Goal: Navigation & Orientation: Find specific page/section

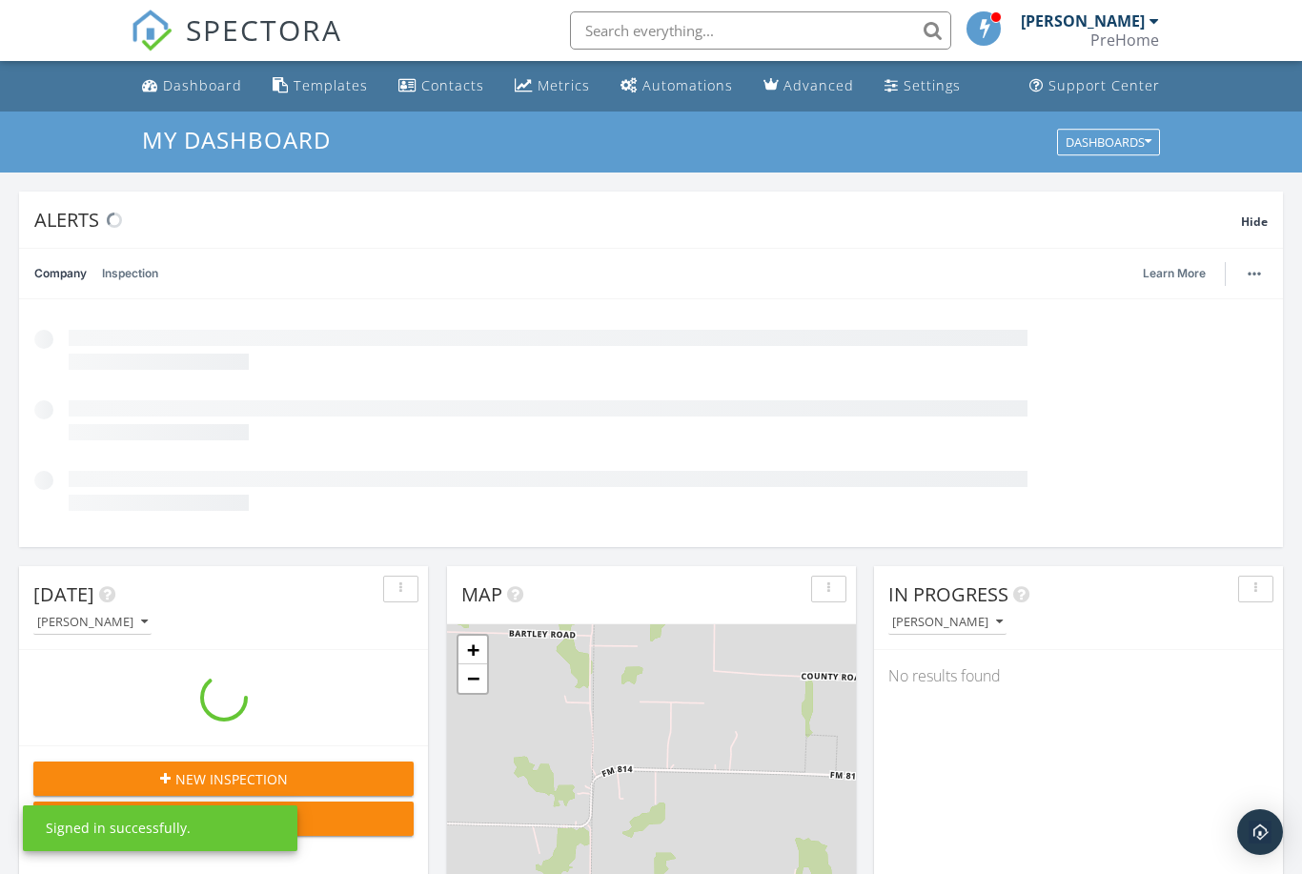
scroll to position [1736, 1303]
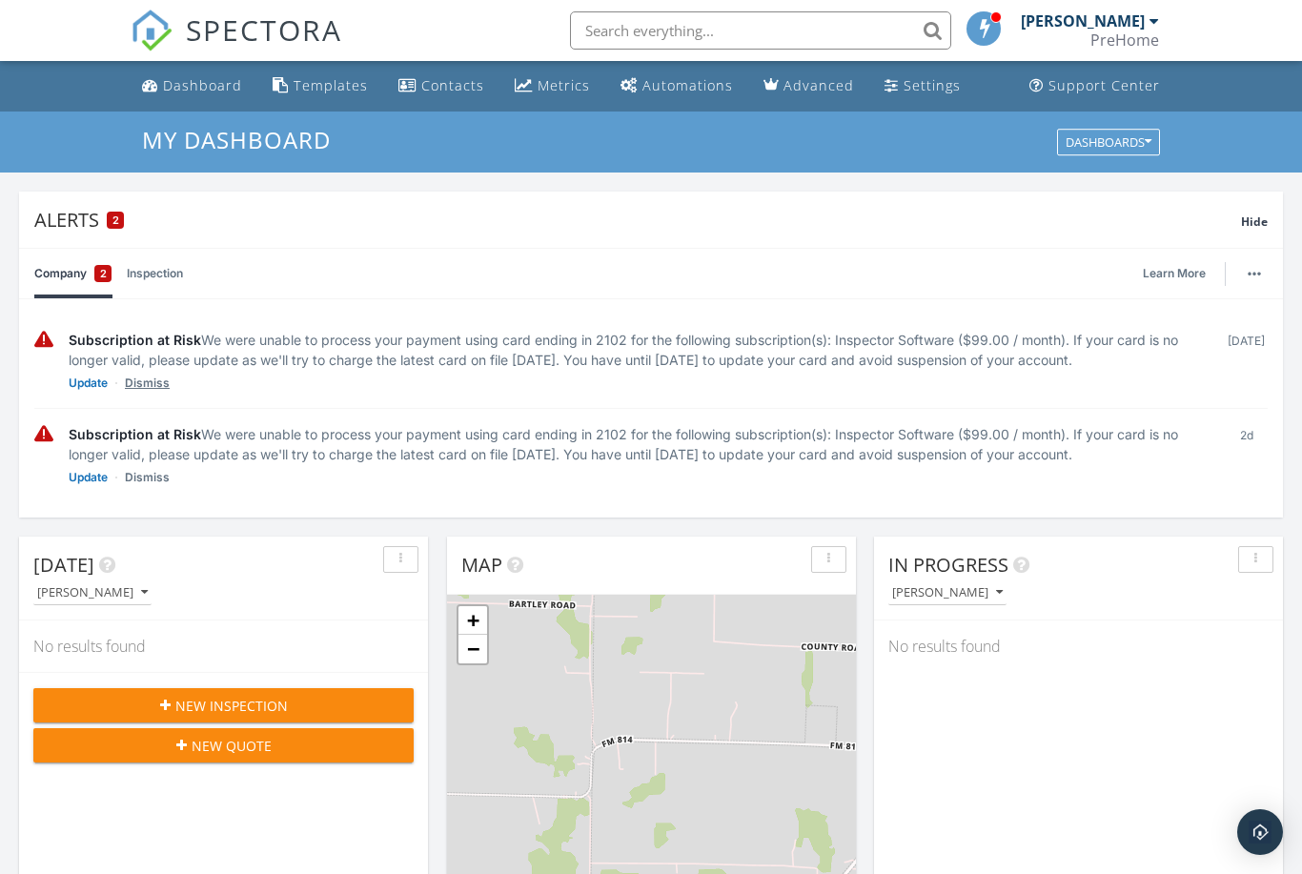
click at [157, 390] on link "Dismiss" at bounding box center [147, 383] width 45 height 19
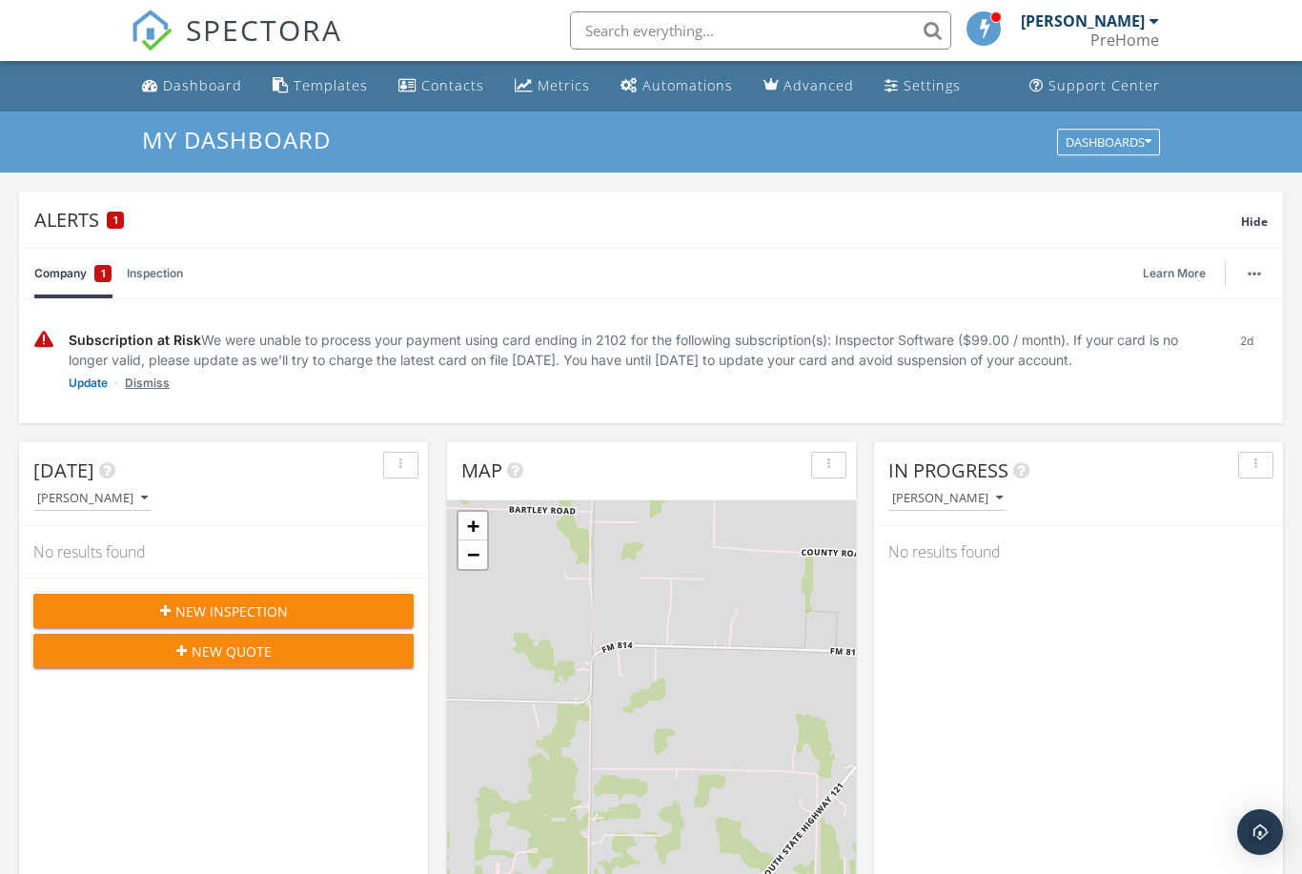
click at [157, 389] on link "Dismiss" at bounding box center [147, 383] width 45 height 19
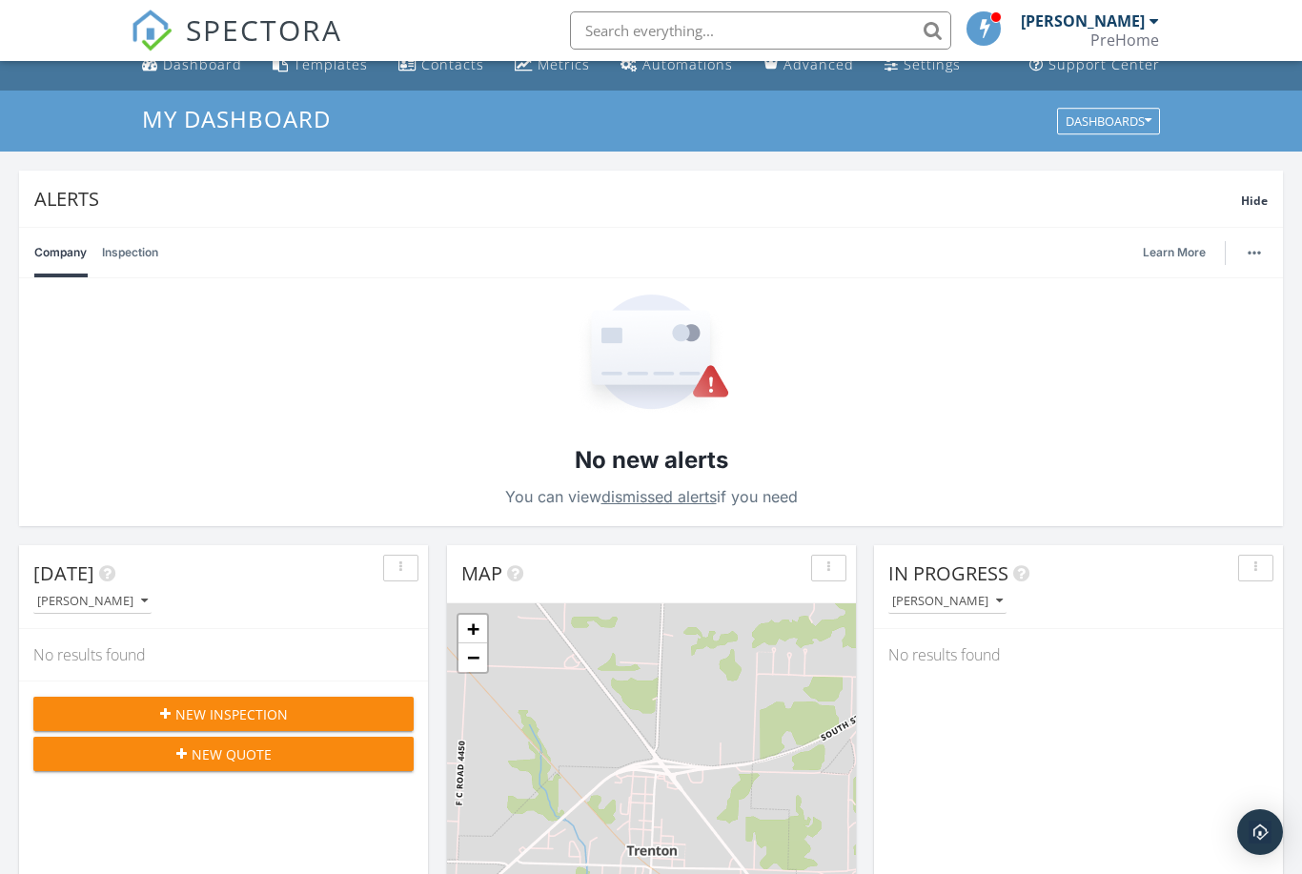
scroll to position [0, 0]
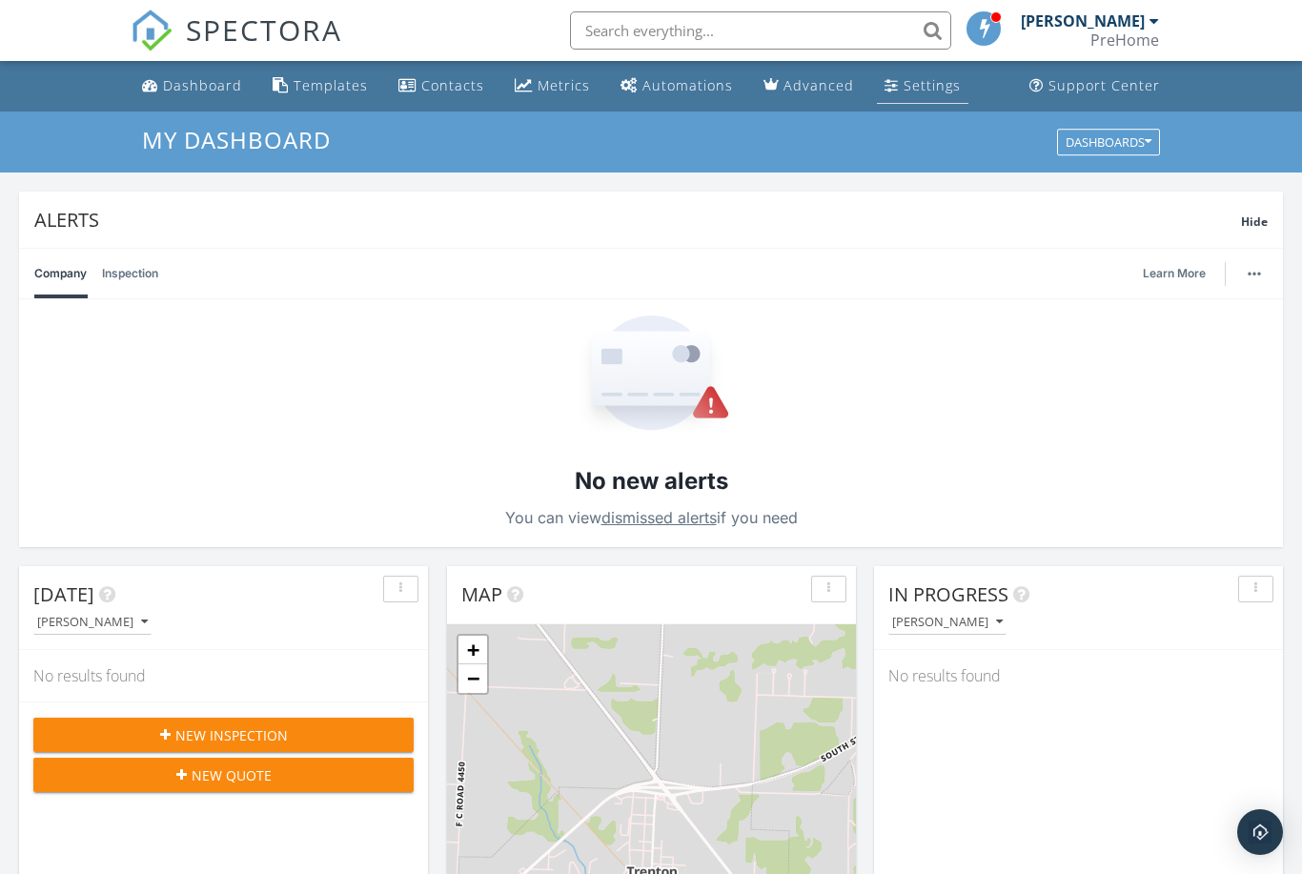
click at [928, 92] on div "Settings" at bounding box center [932, 85] width 57 height 18
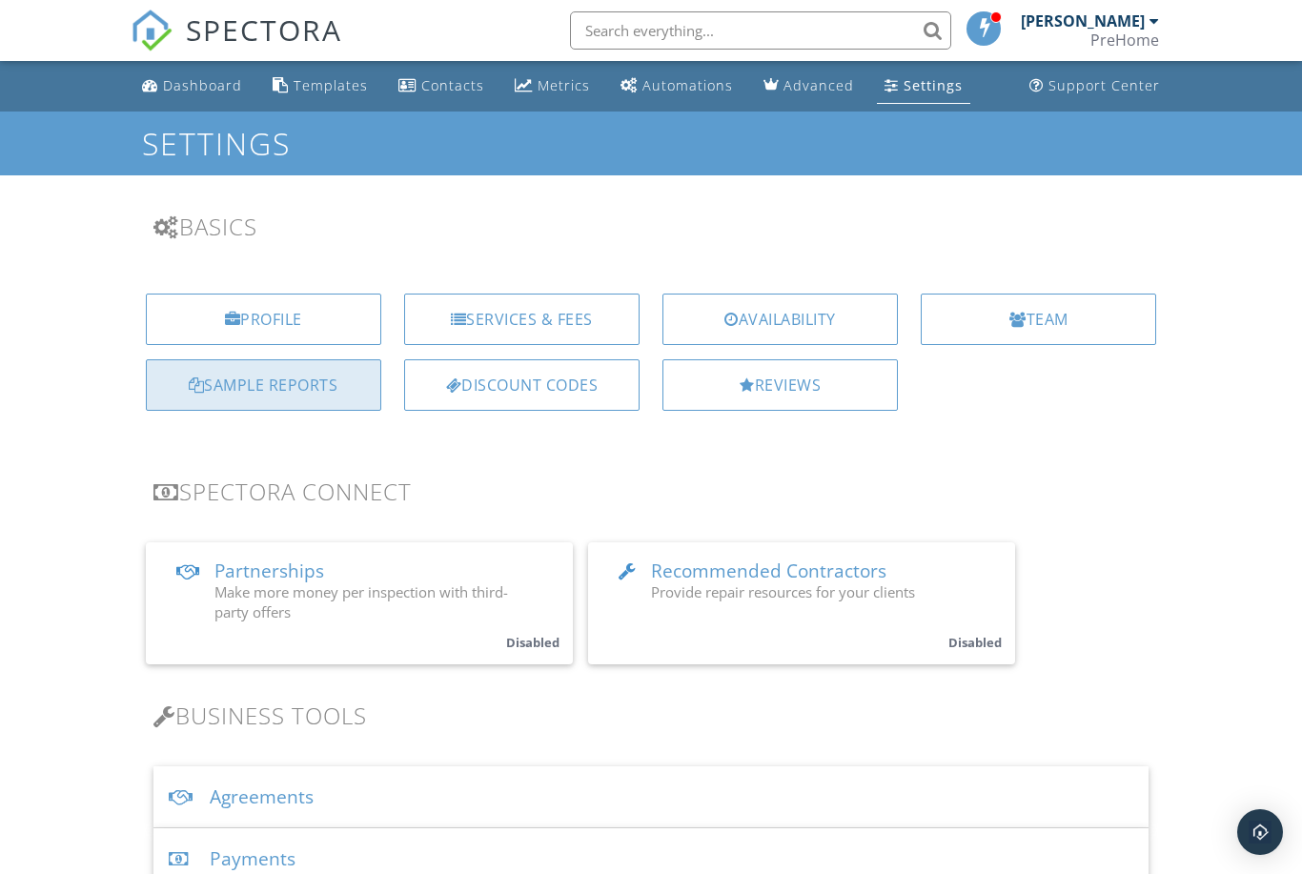
click at [318, 367] on div "Sample Reports" at bounding box center [263, 384] width 235 height 51
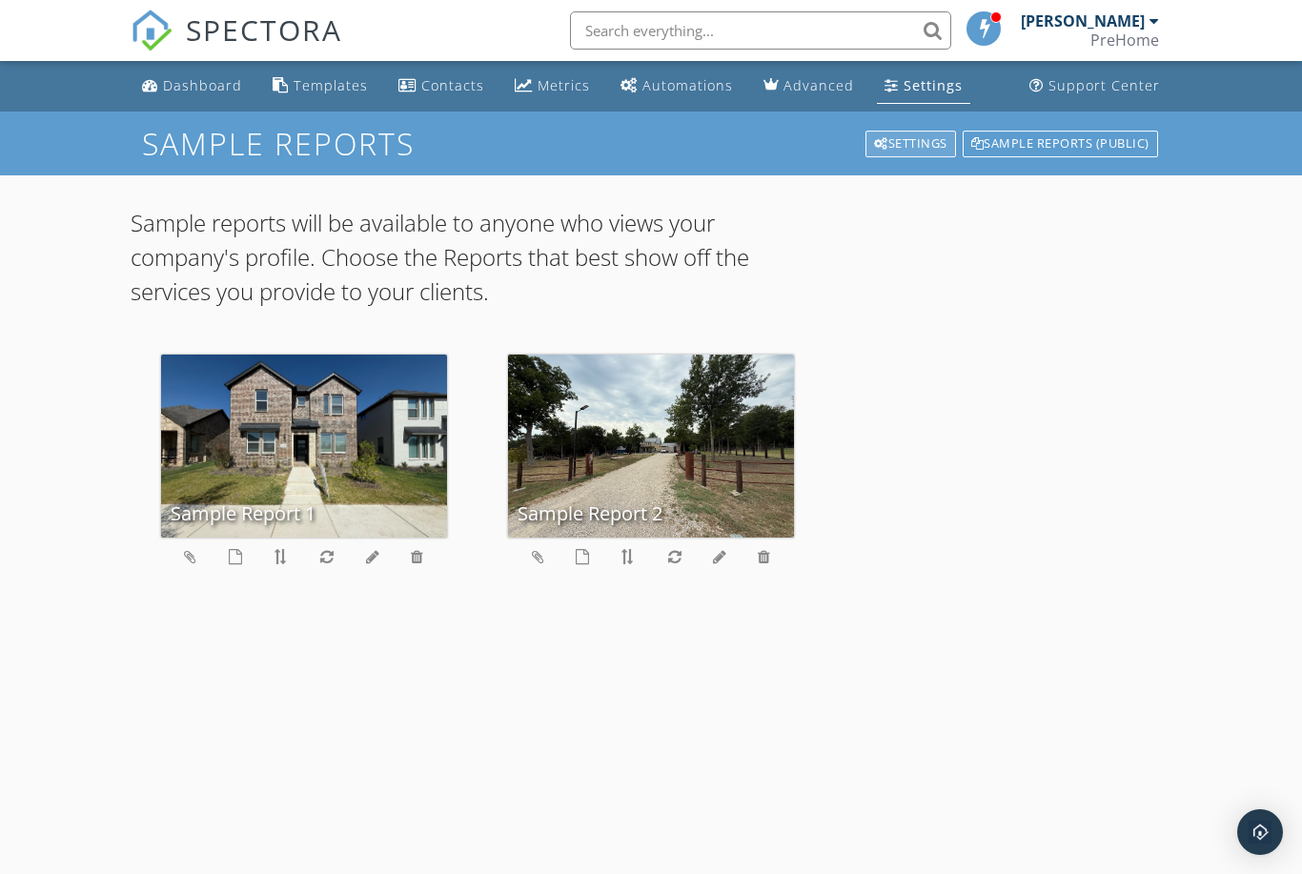
click at [932, 145] on div "Settings" at bounding box center [911, 144] width 91 height 27
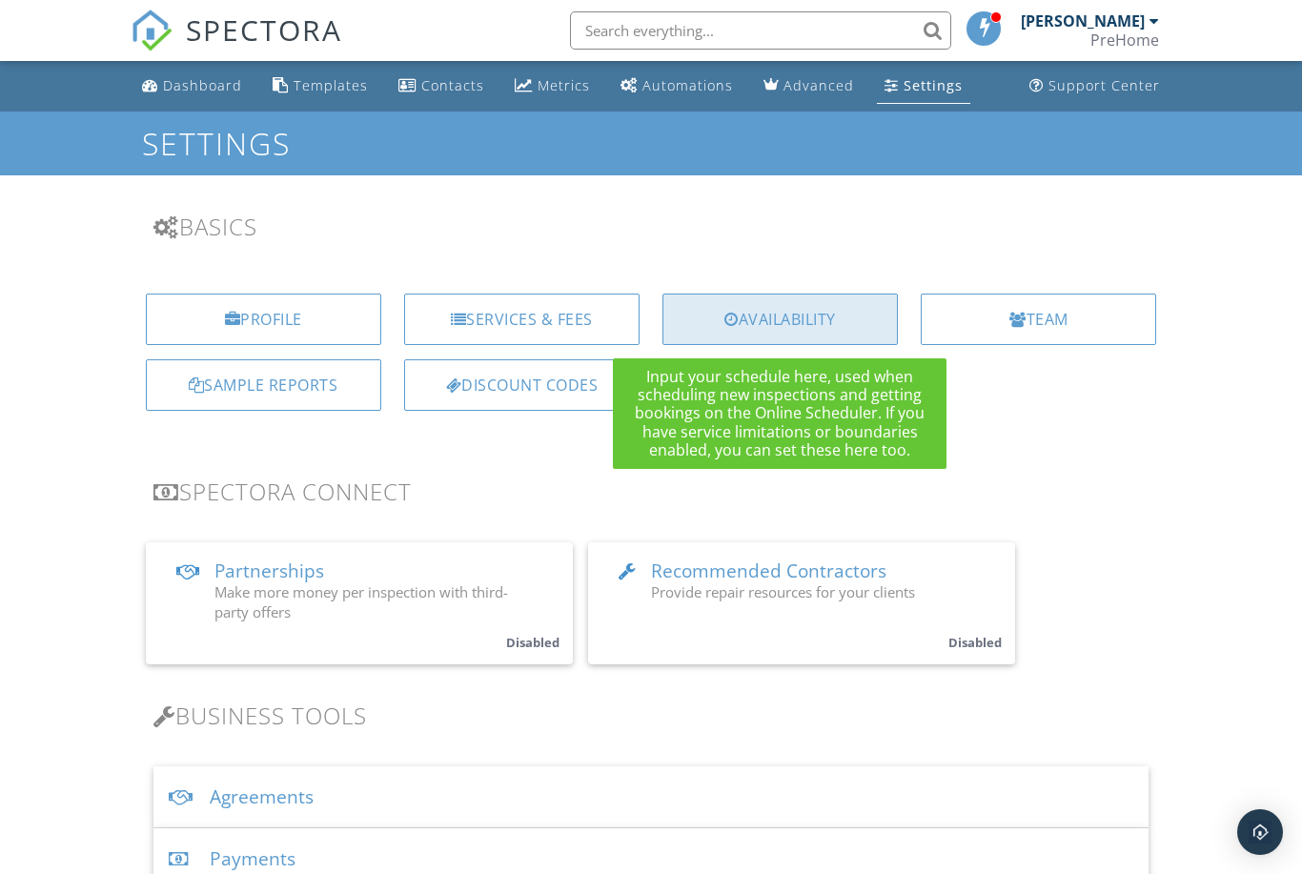
click at [852, 321] on div "Availability" at bounding box center [780, 319] width 235 height 51
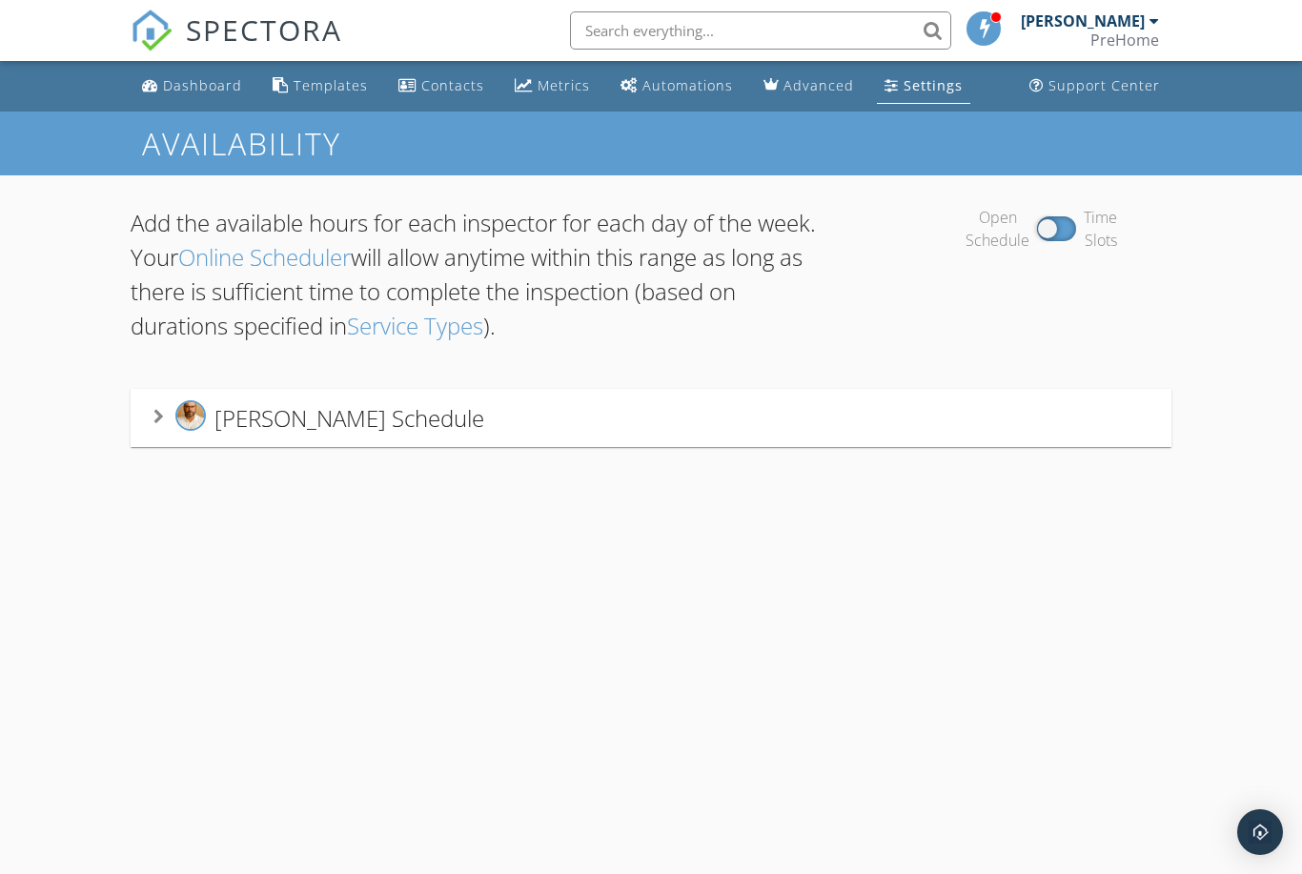
click at [152, 421] on div "[PERSON_NAME] Schedule" at bounding box center [652, 418] width 1042 height 58
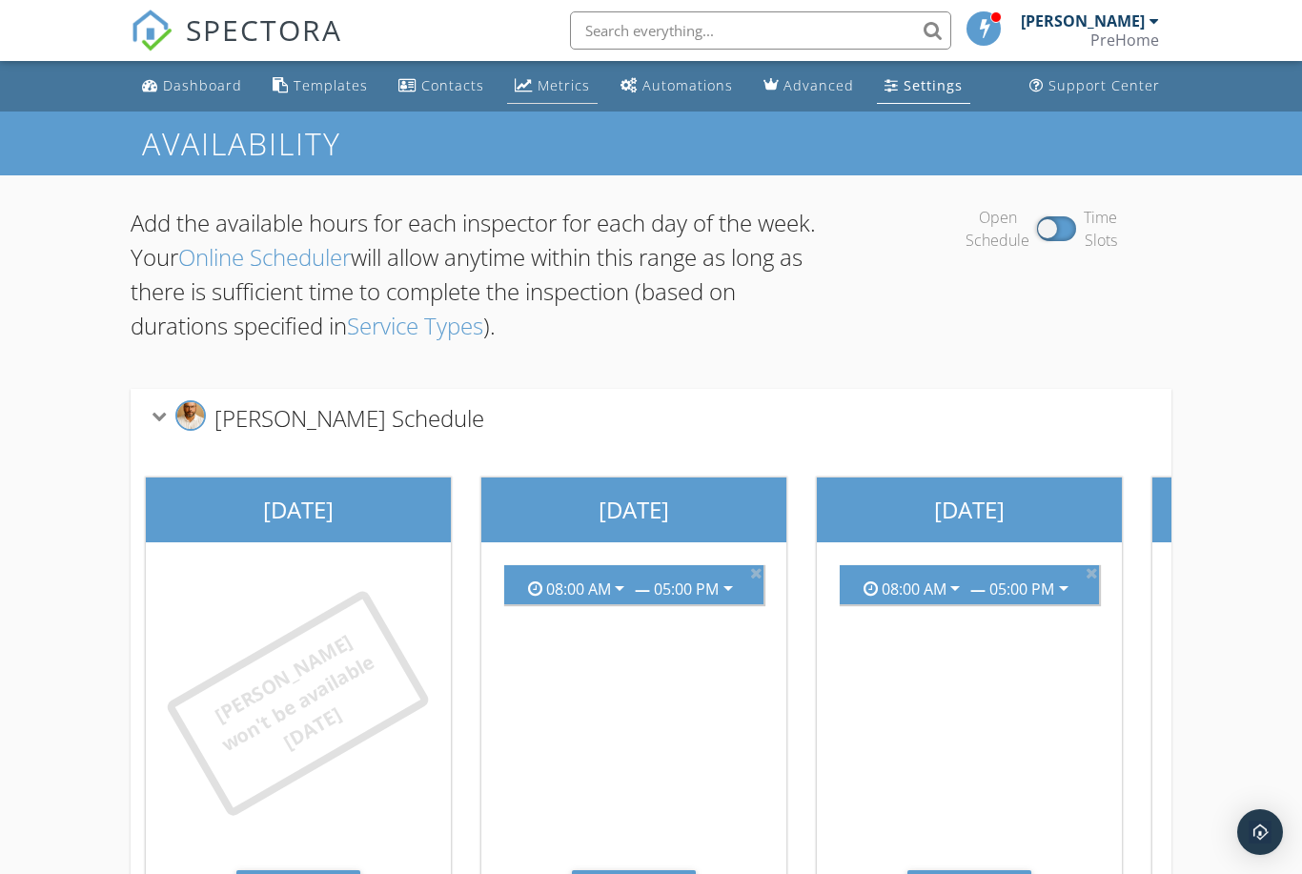
click at [566, 85] on div "Metrics" at bounding box center [564, 85] width 52 height 18
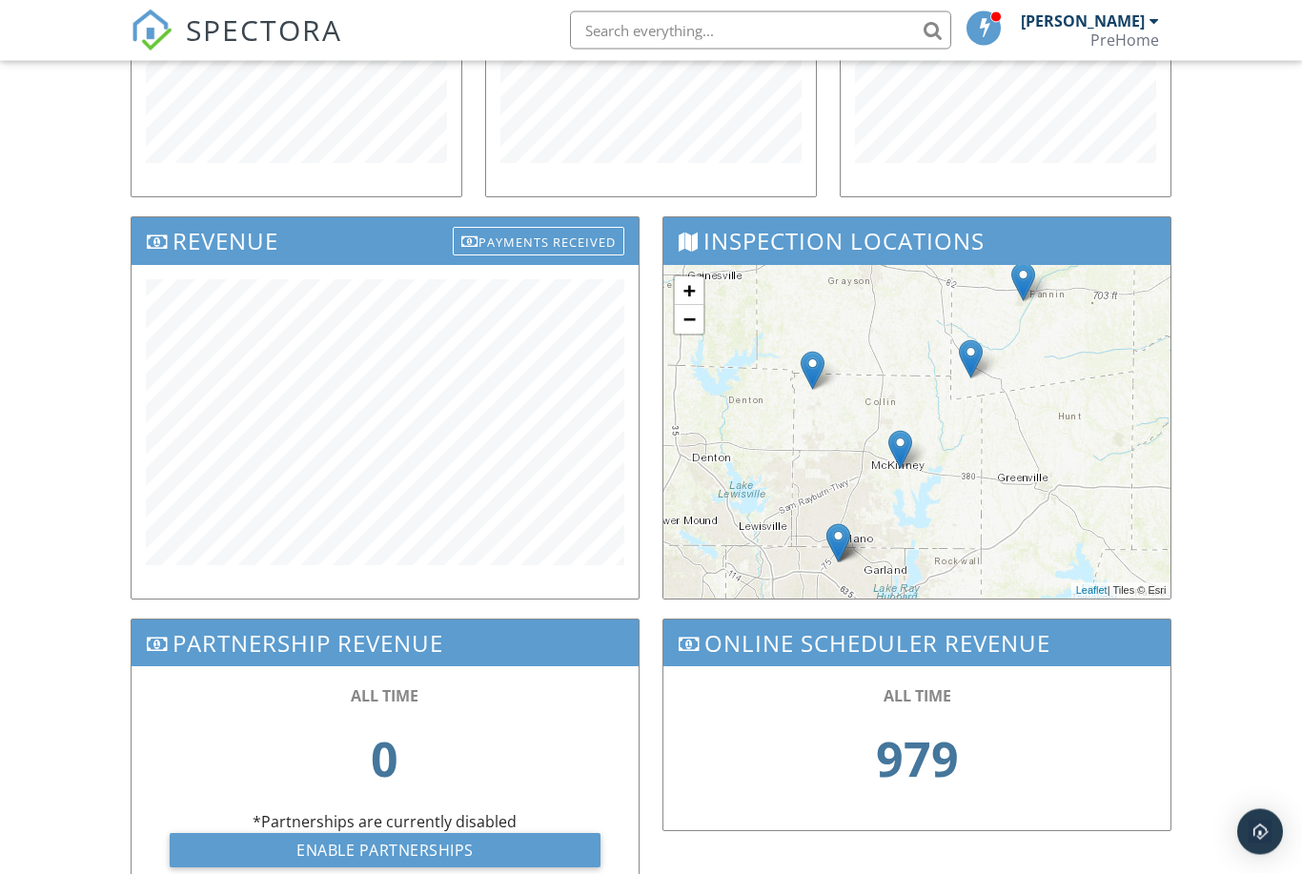
scroll to position [490, 0]
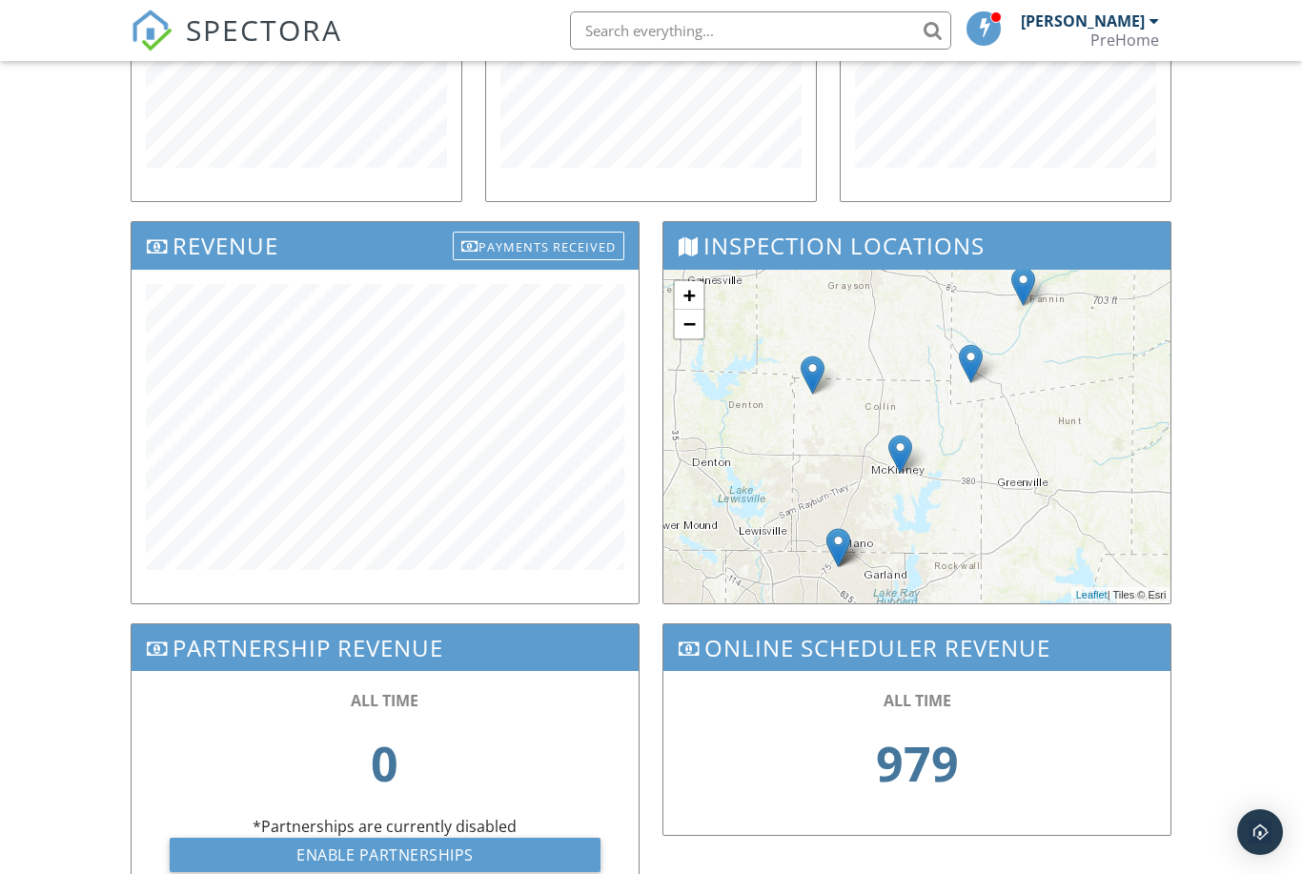
click at [1008, 646] on h3 "Online Scheduler Revenue" at bounding box center [917, 647] width 507 height 47
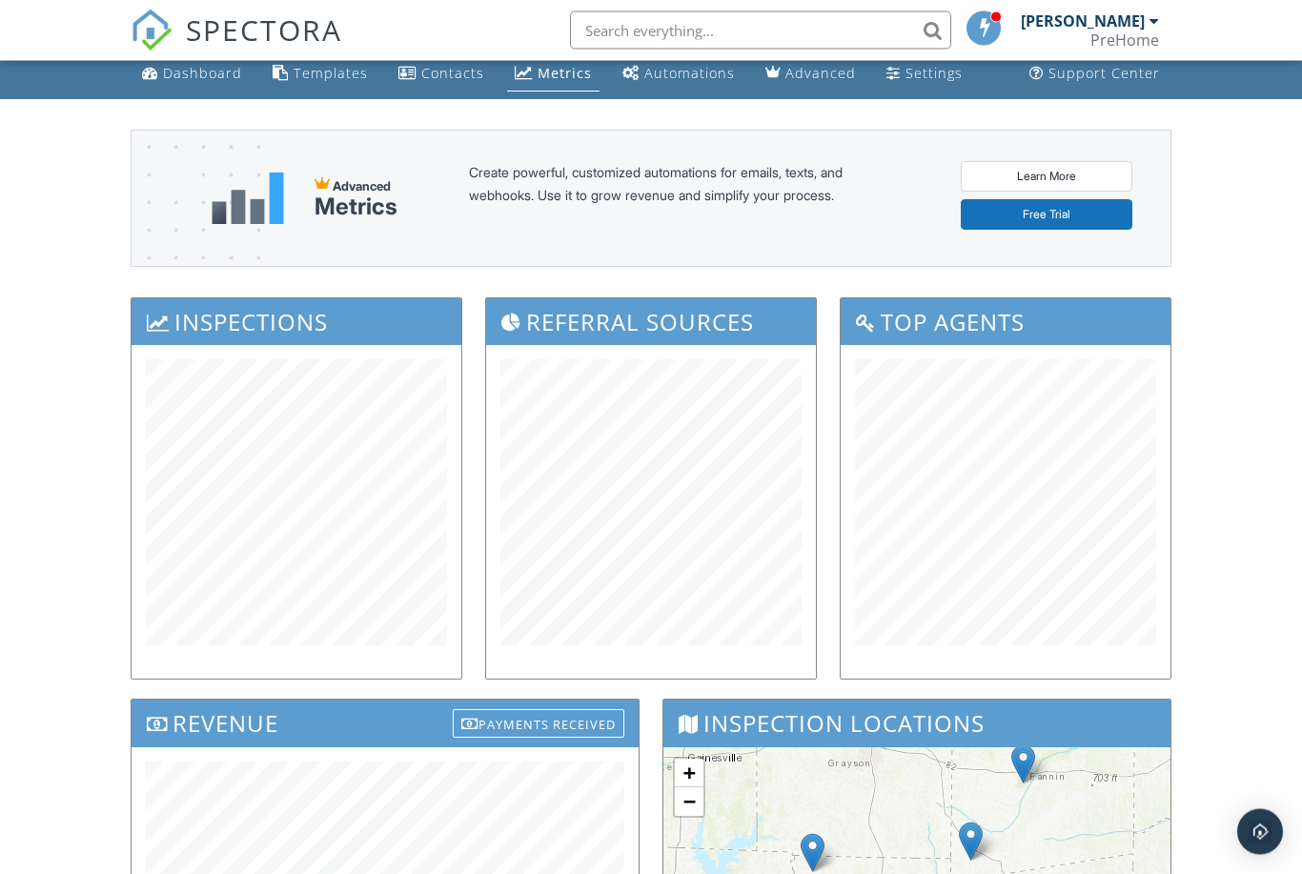
scroll to position [0, 0]
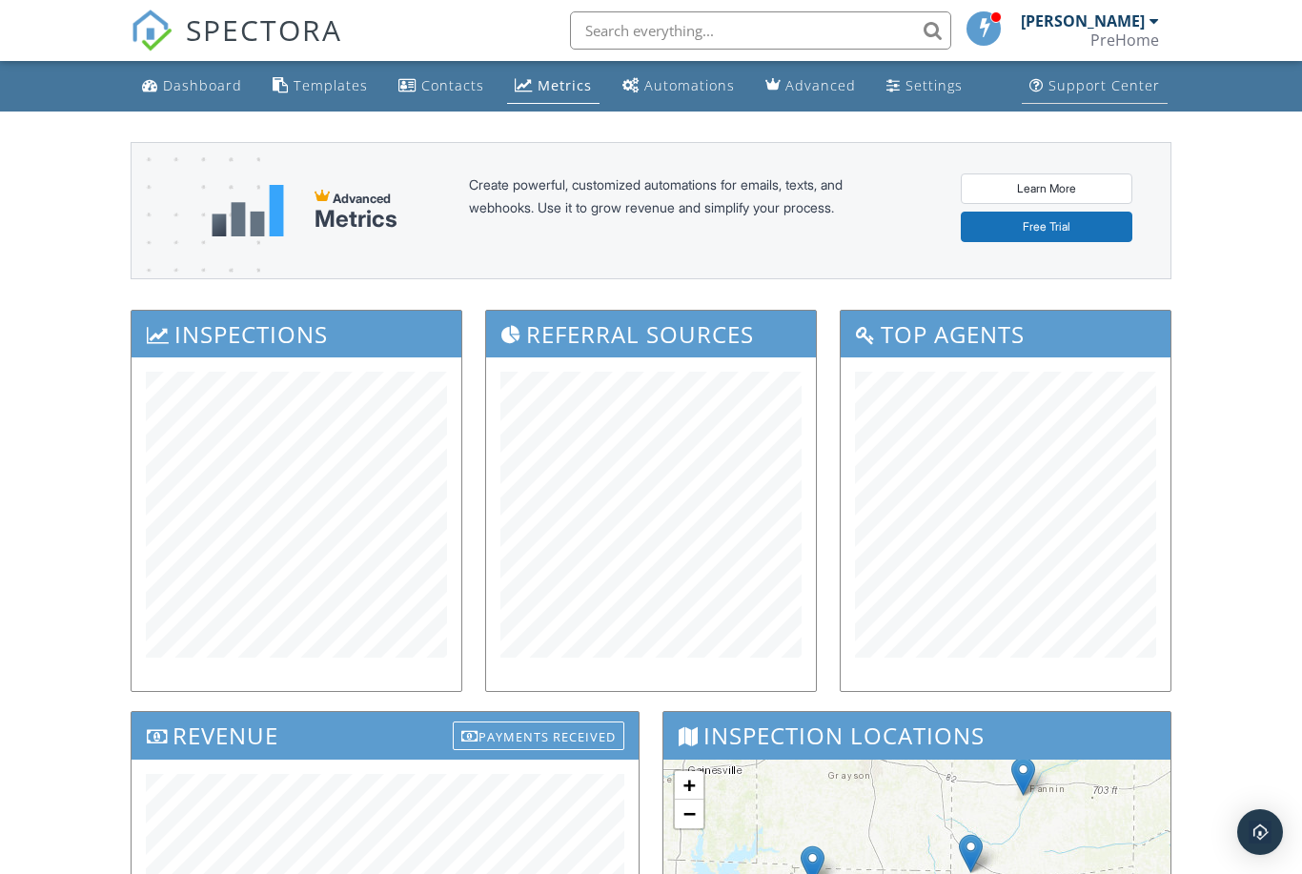
click at [1056, 87] on div "Support Center" at bounding box center [1105, 85] width 112 height 18
